Goal: Task Accomplishment & Management: Manage account settings

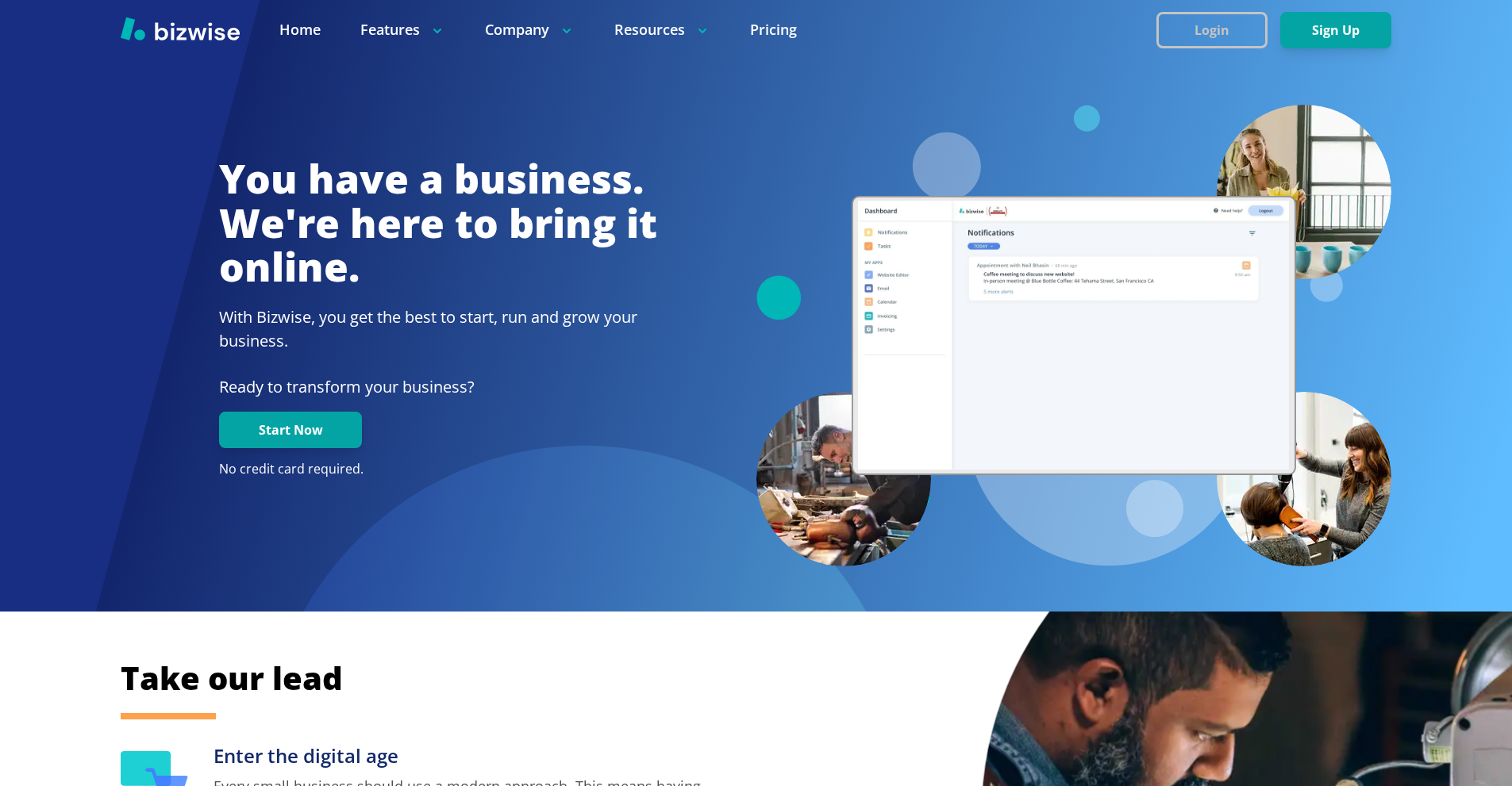
click at [1193, 22] on button "Login" at bounding box center [1211, 30] width 111 height 36
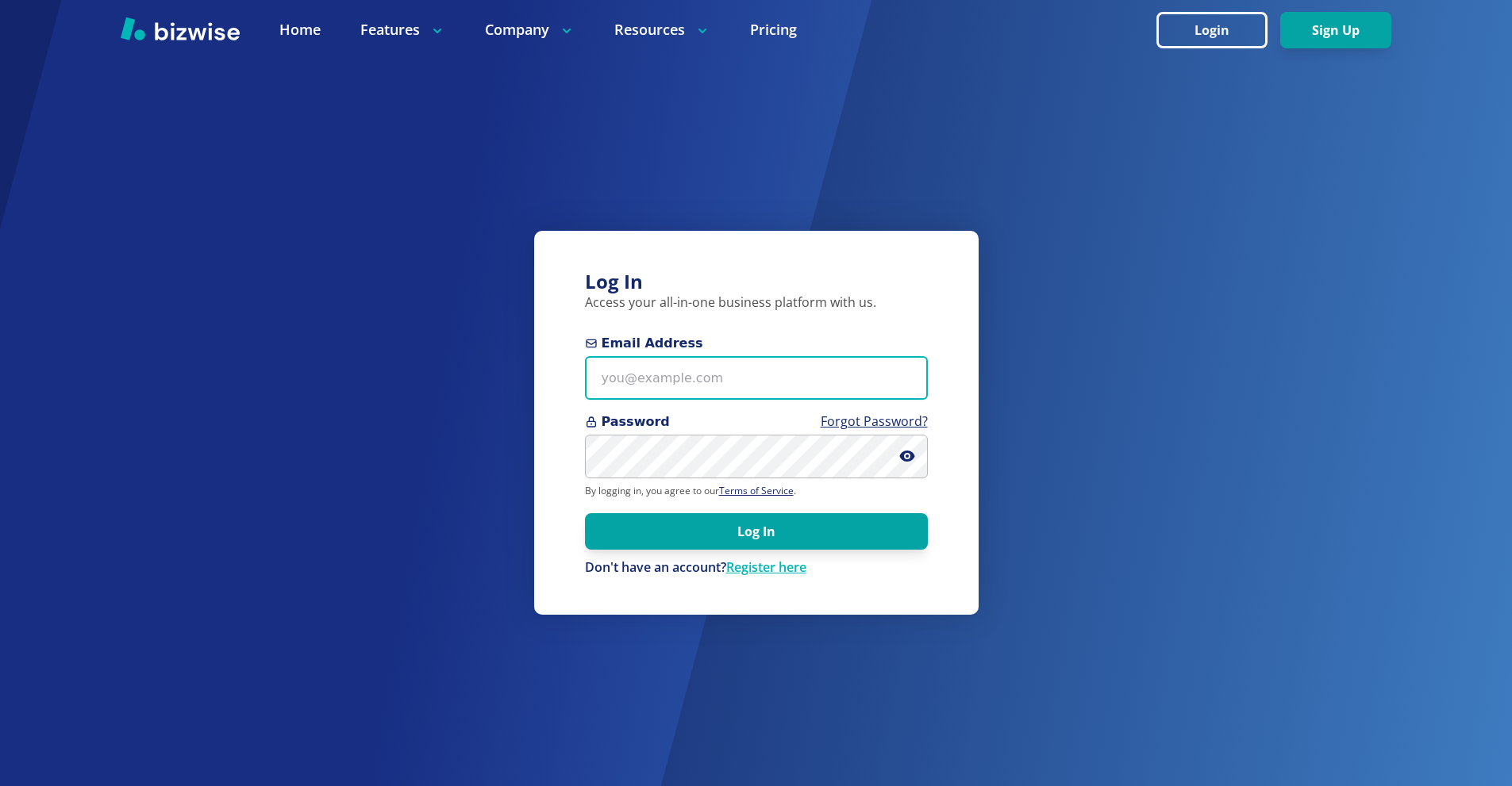
drag, startPoint x: 765, startPoint y: 366, endPoint x: 819, endPoint y: 0, distance: 370.0
click at [765, 363] on input "Email Address" at bounding box center [756, 378] width 343 height 44
paste input "[EMAIL_ADDRESS][DOMAIN_NAME]"
type input "[EMAIL_ADDRESS][DOMAIN_NAME]"
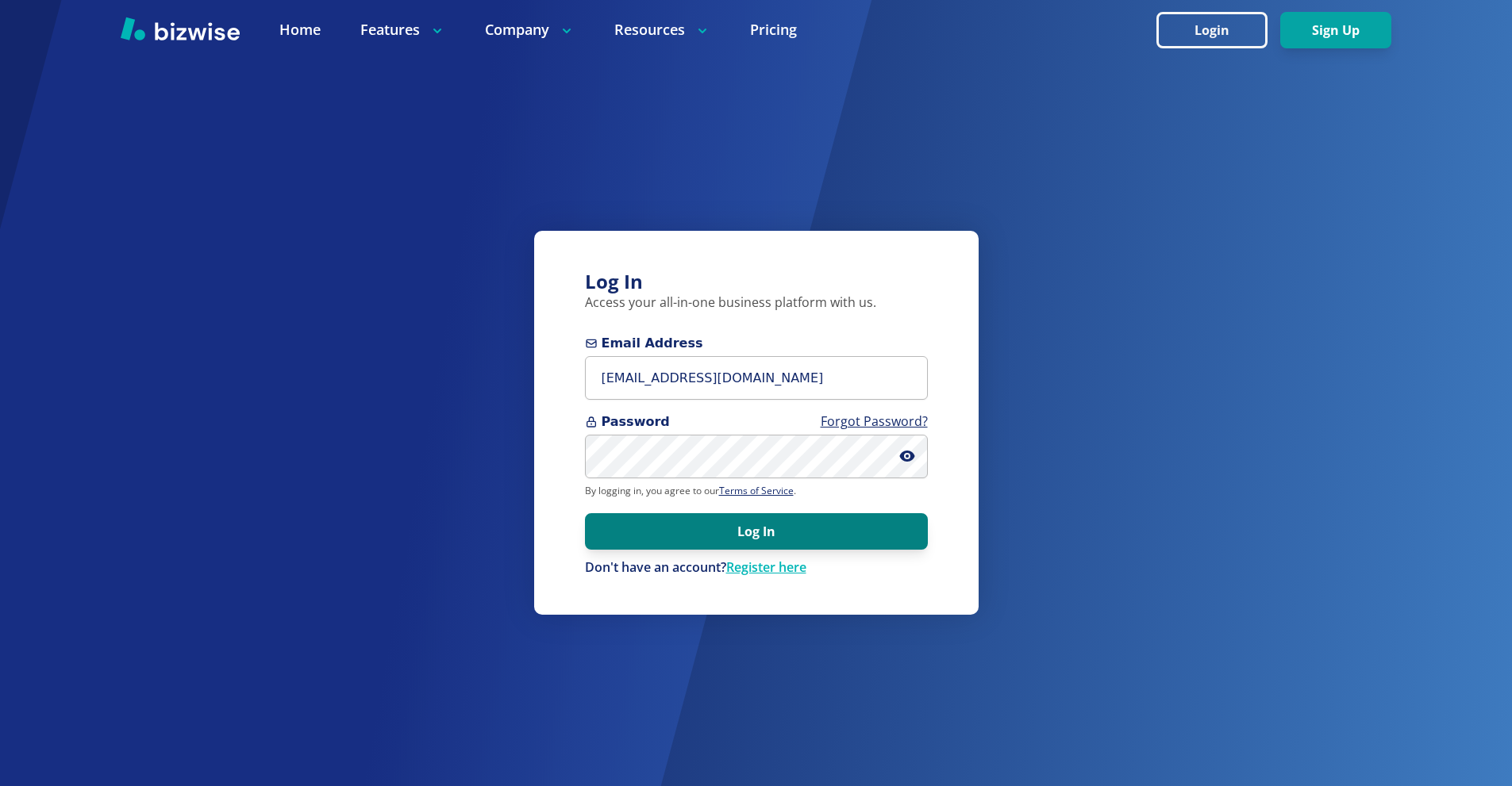
click at [727, 538] on button "Log In" at bounding box center [756, 531] width 343 height 36
